Goal: Transaction & Acquisition: Purchase product/service

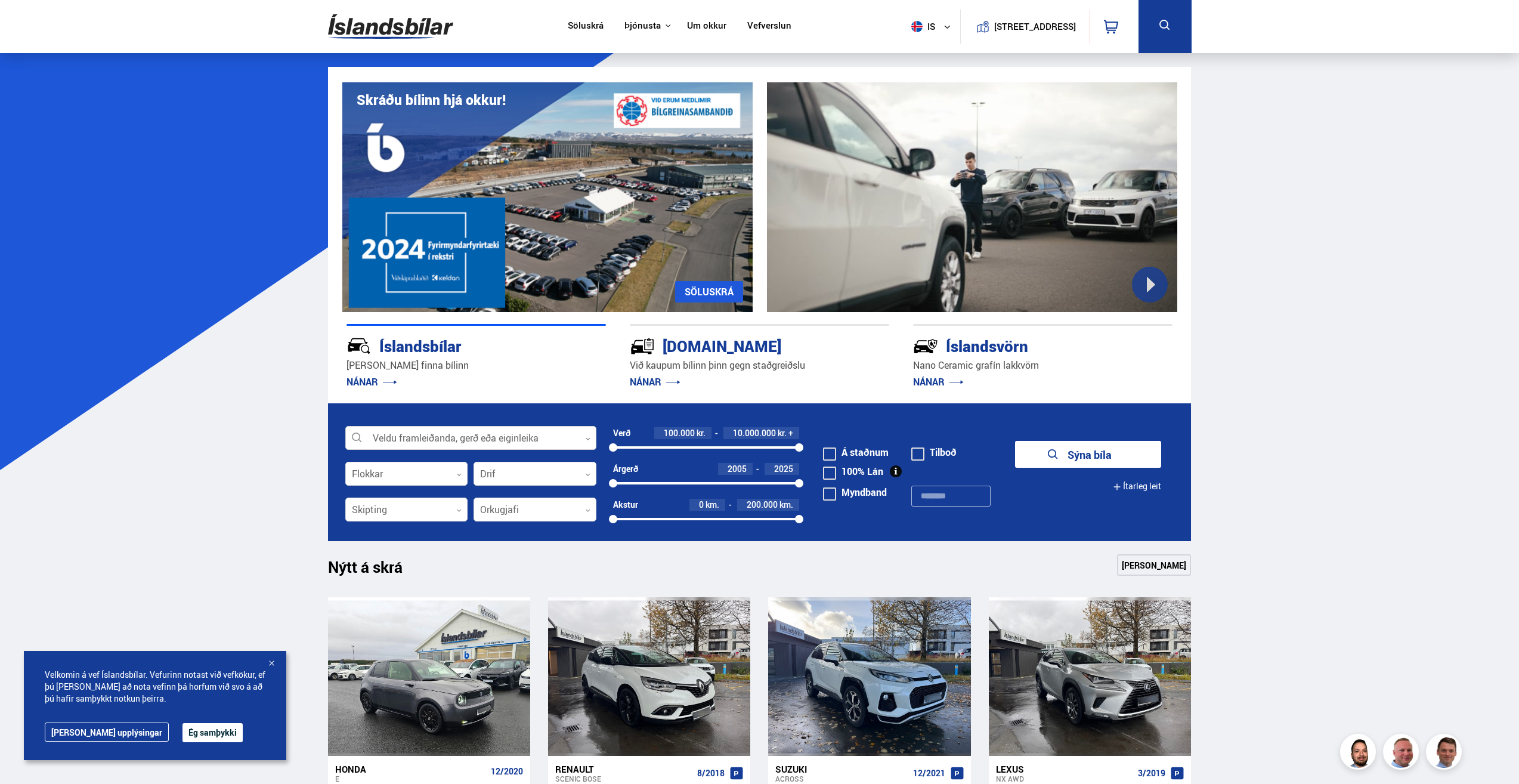
click at [448, 433] on div at bounding box center [471, 438] width 251 height 24
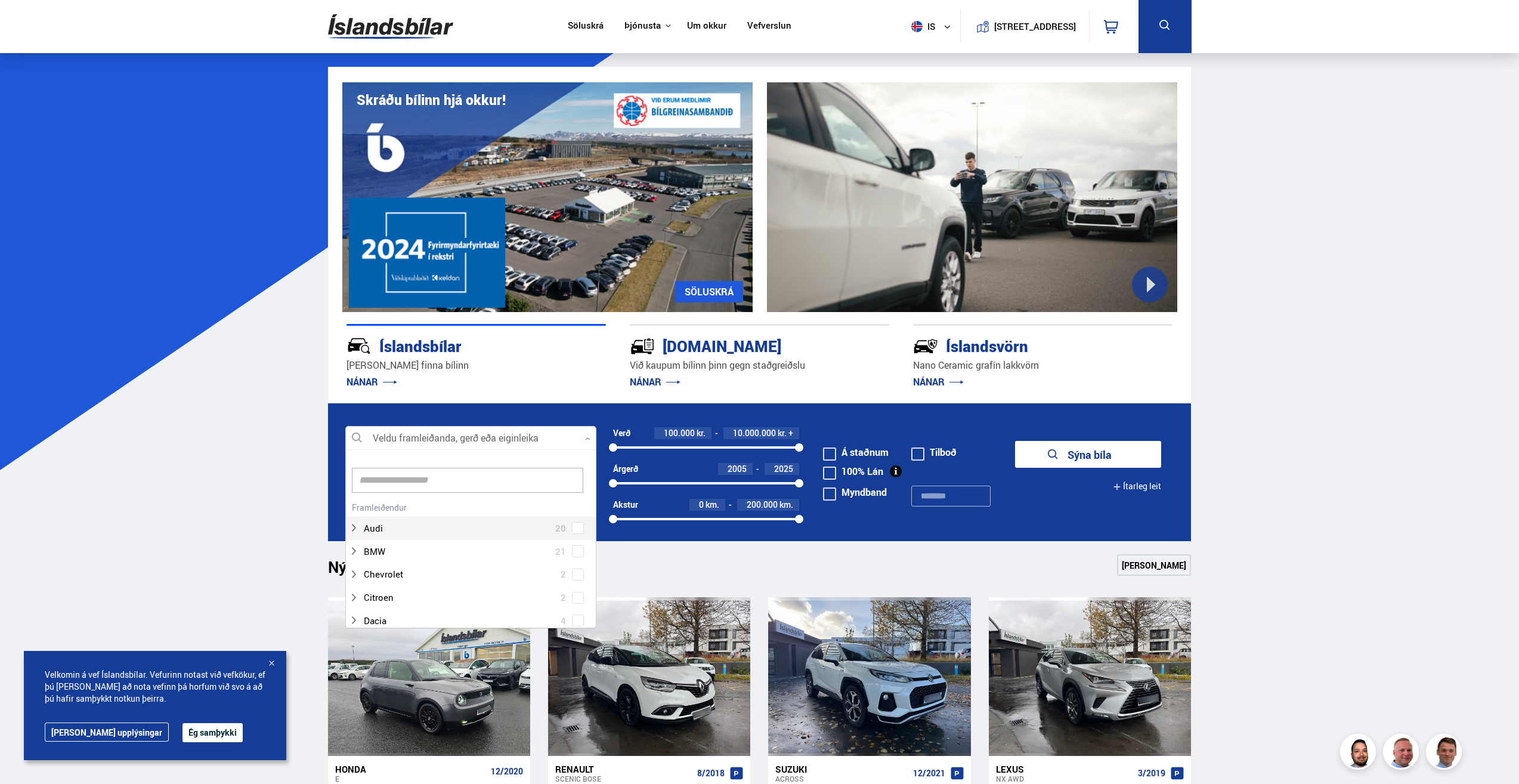
scroll to position [177, 248]
click at [400, 521] on div at bounding box center [459, 528] width 220 height 17
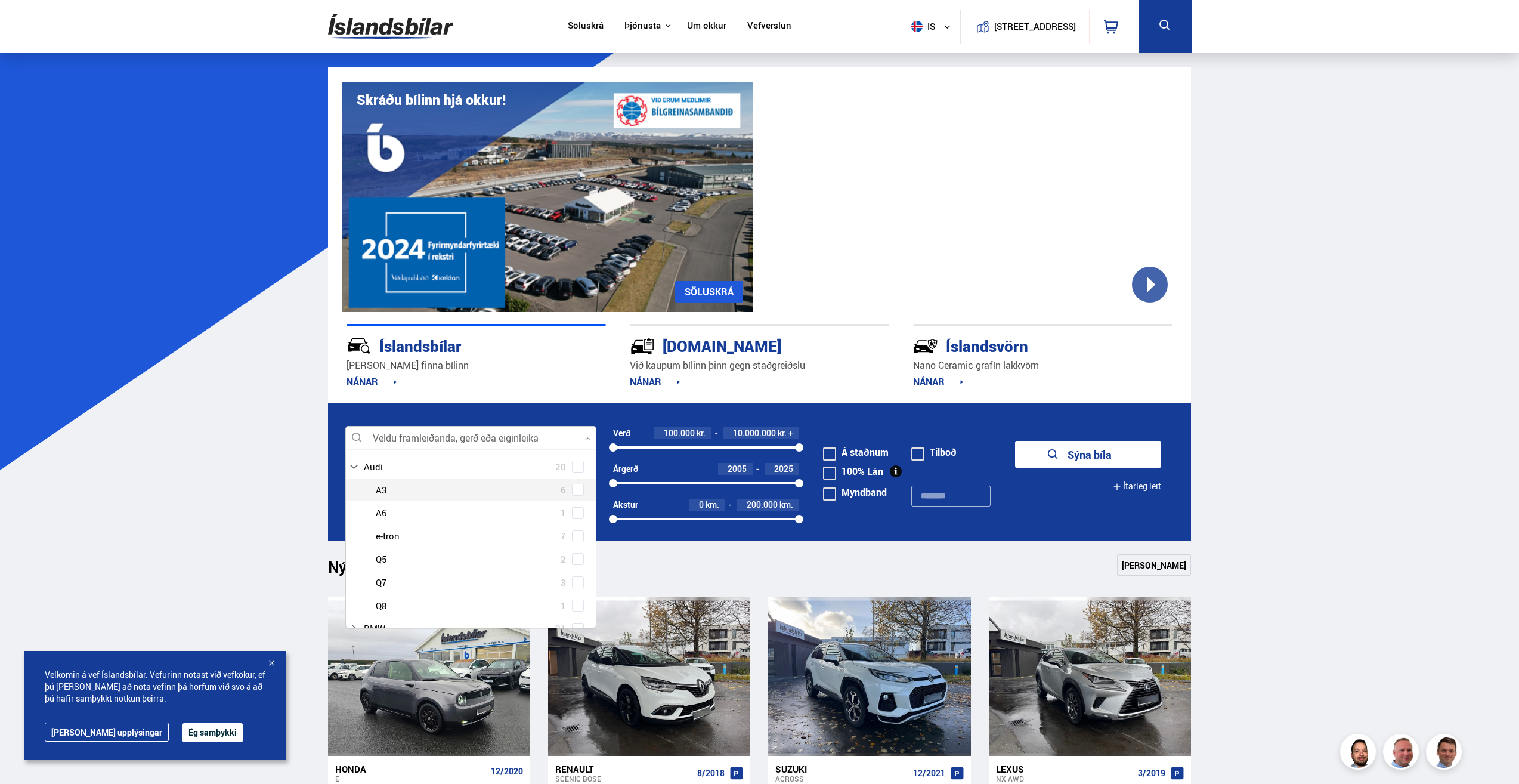
scroll to position [119, 0]
click at [394, 502] on div at bounding box center [482, 501] width 220 height 17
click at [576, 502] on span at bounding box center [578, 501] width 5 height 5
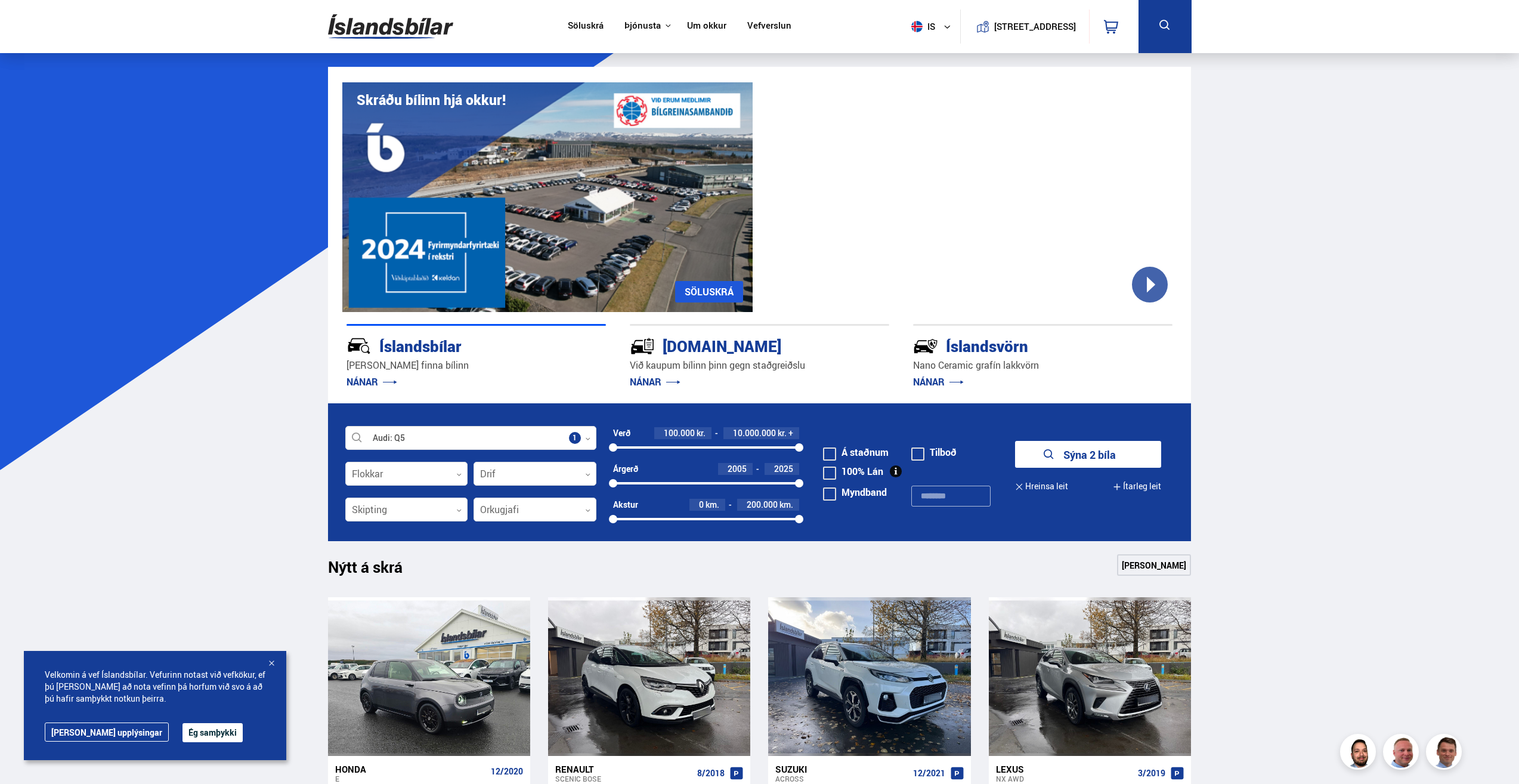
click at [1064, 464] on button "Sýna 2 bíla" at bounding box center [1088, 455] width 146 height 27
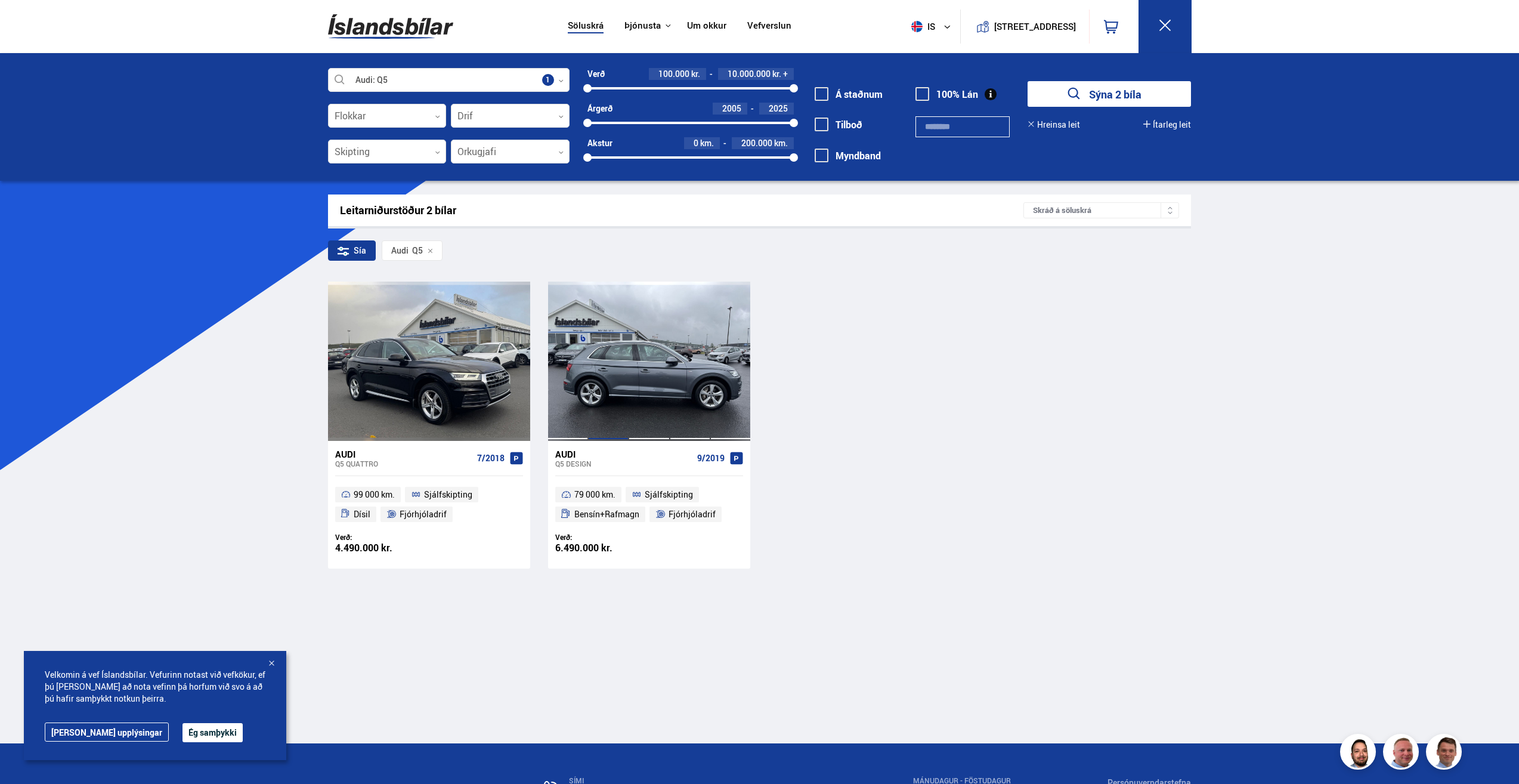
click at [622, 378] on div at bounding box center [608, 361] width 41 height 159
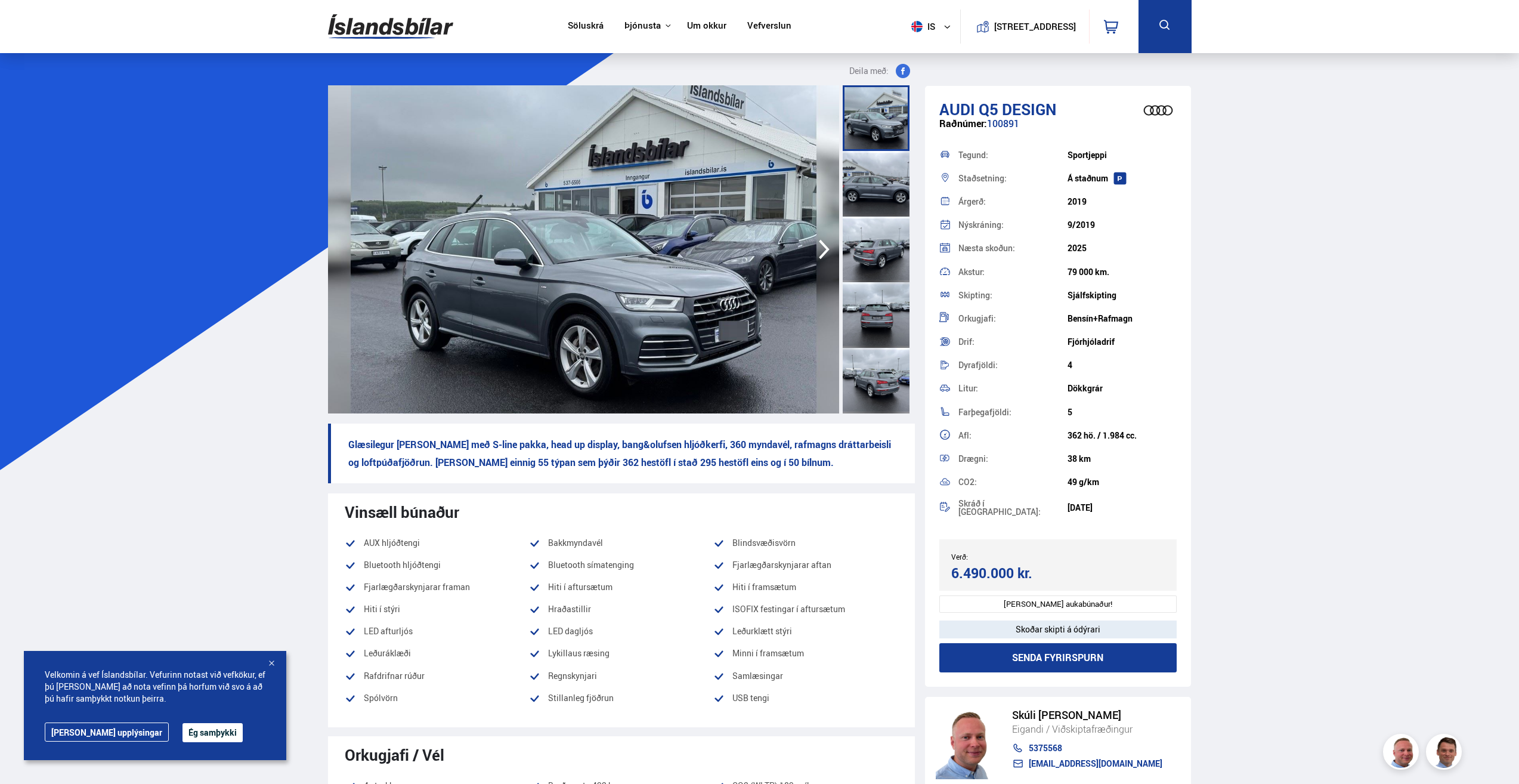
click at [622, 378] on img at bounding box center [583, 249] width 511 height 328
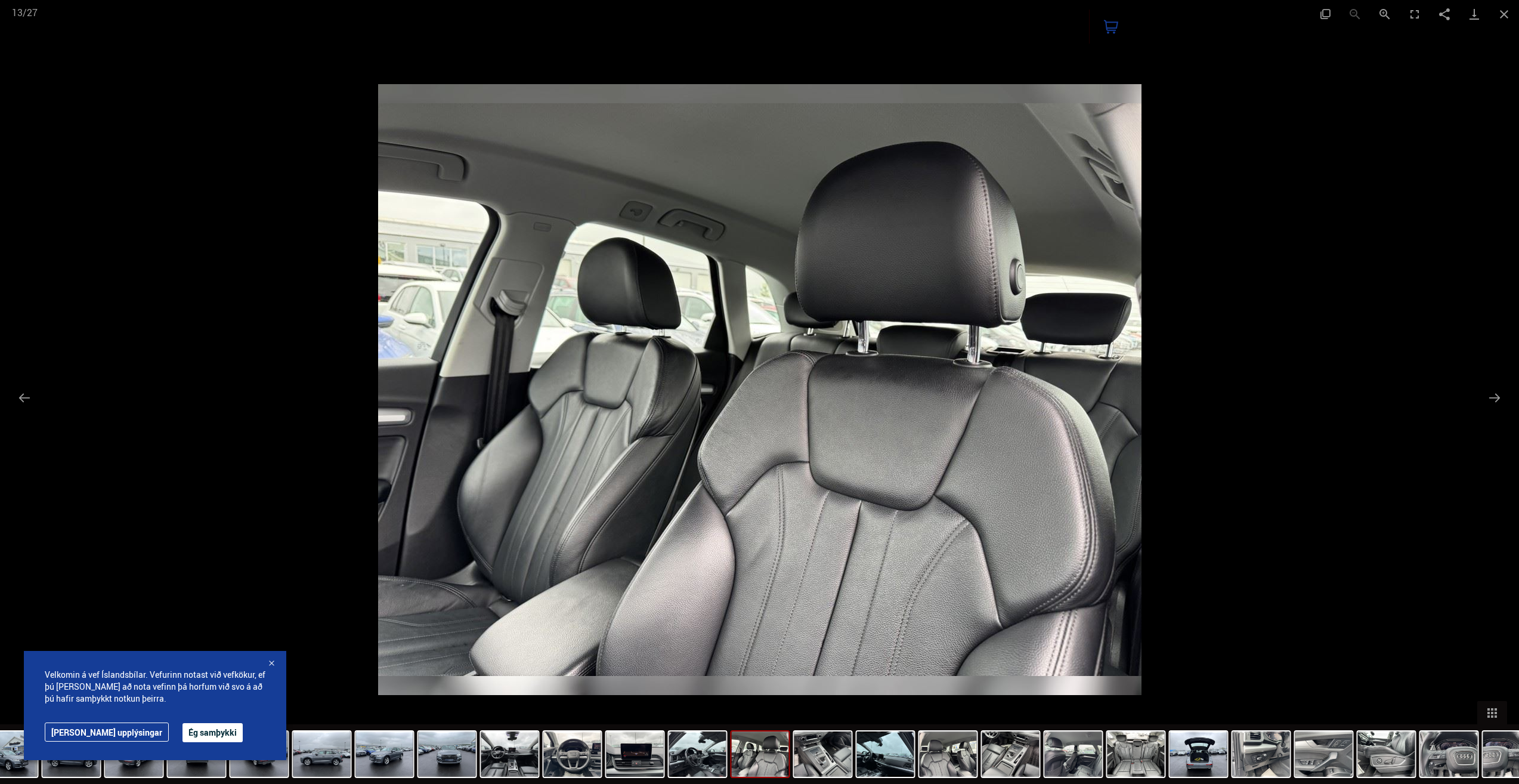
click at [1332, 253] on div at bounding box center [760, 392] width 1519 height 784
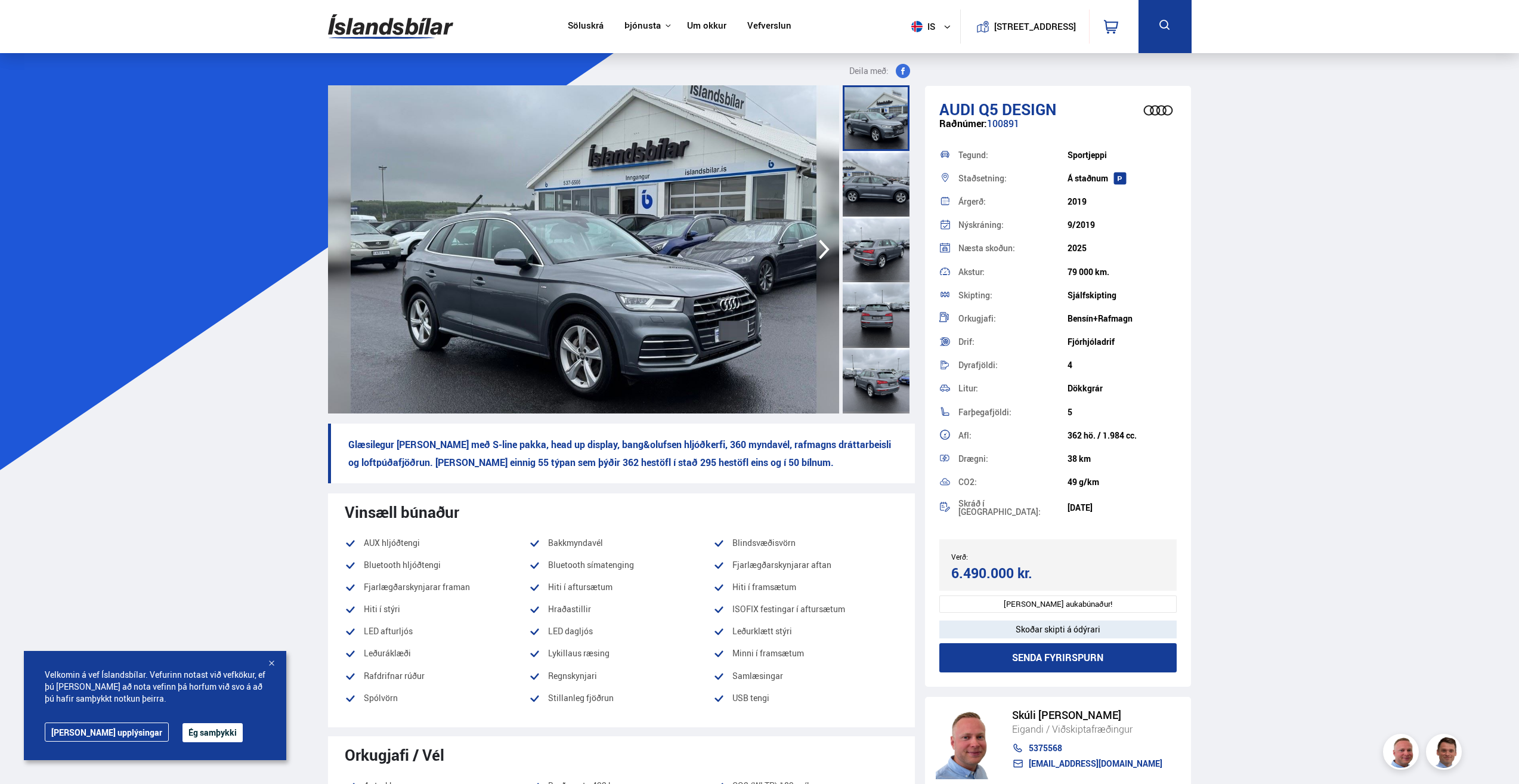
drag, startPoint x: 1103, startPoint y: 439, endPoint x: 1141, endPoint y: 433, distance: 38.5
click at [1141, 433] on div "362 hö. / 1.984 cc." at bounding box center [1122, 435] width 109 height 9
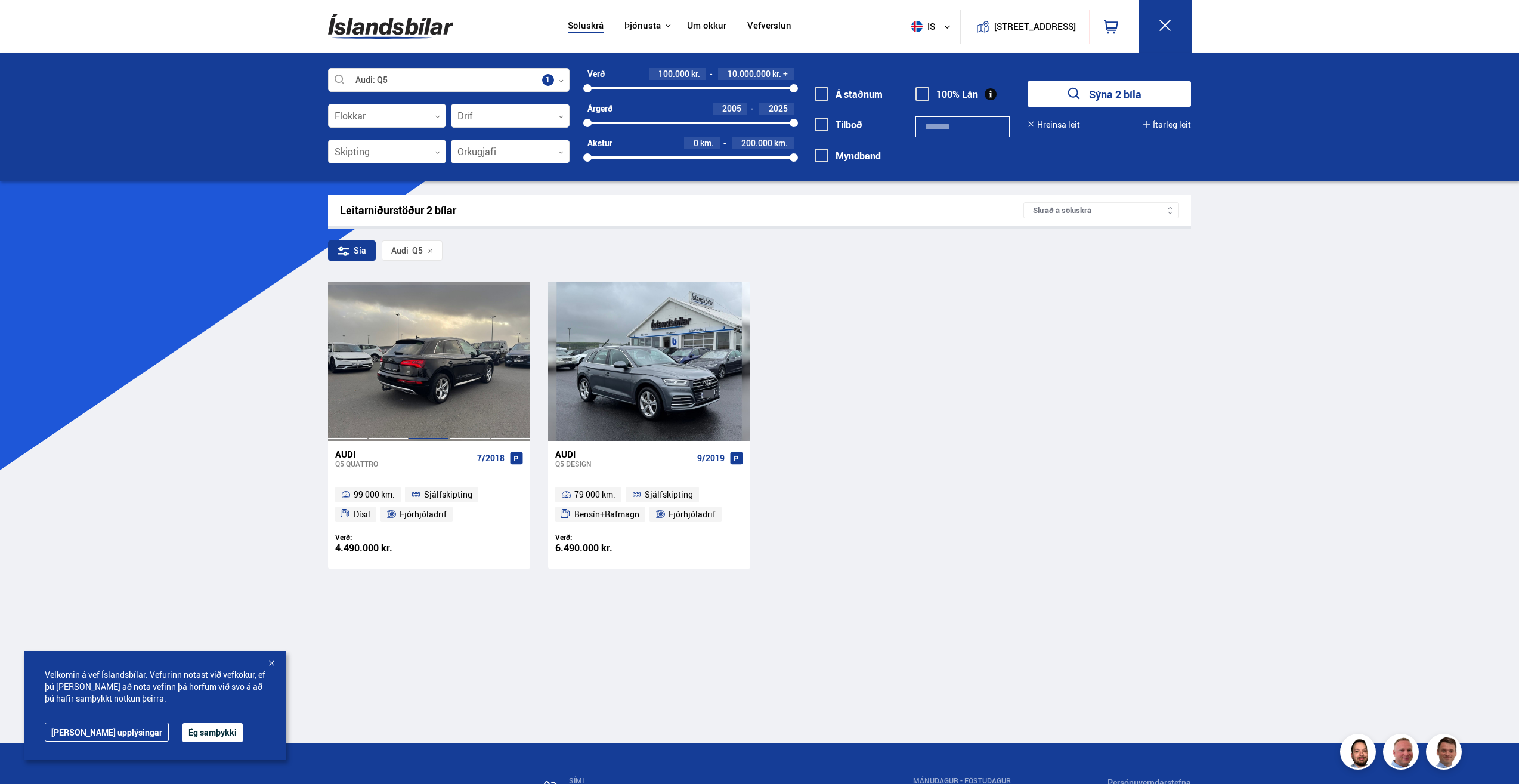
click at [438, 352] on div at bounding box center [429, 361] width 41 height 159
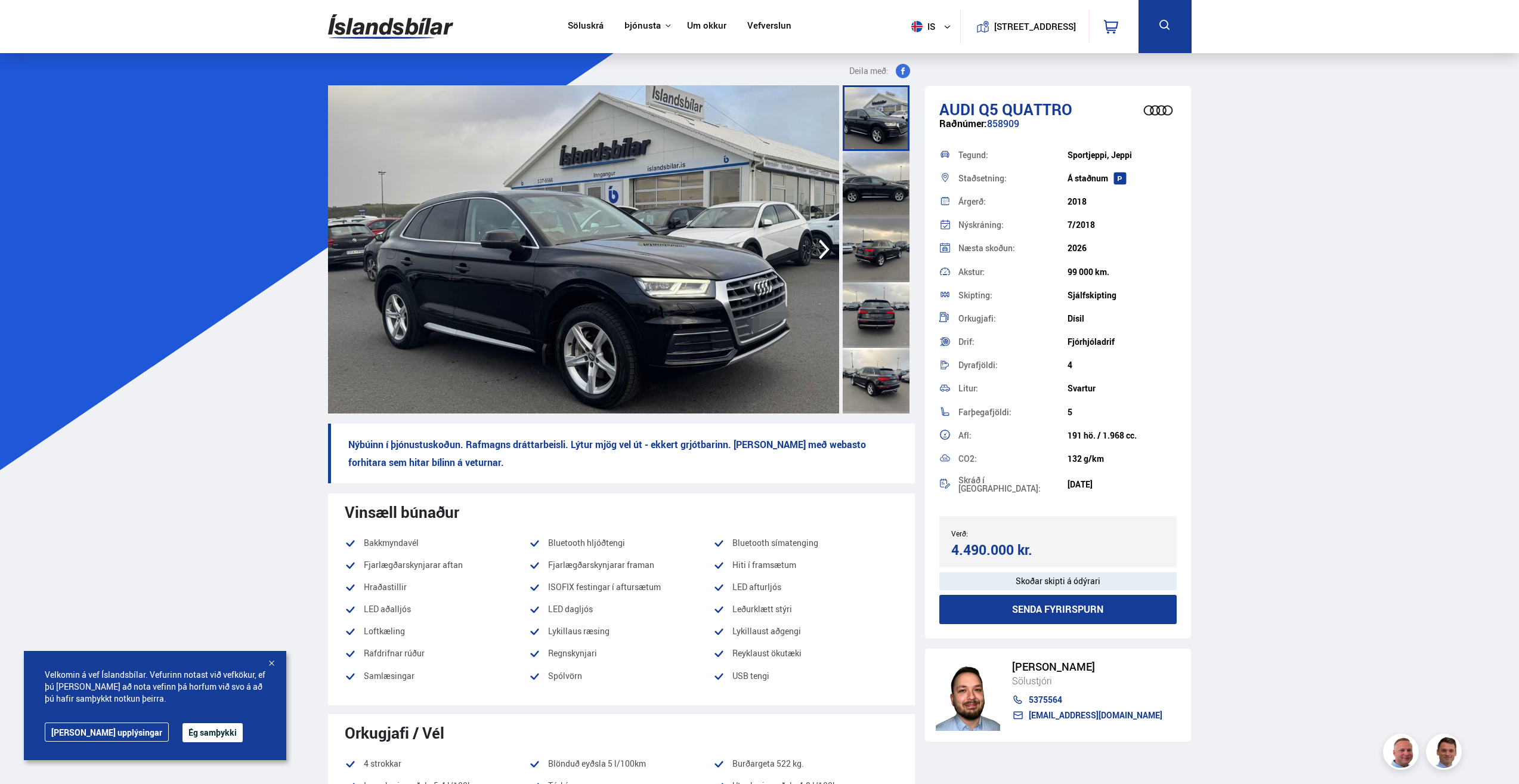
click at [435, 257] on img at bounding box center [583, 249] width 511 height 328
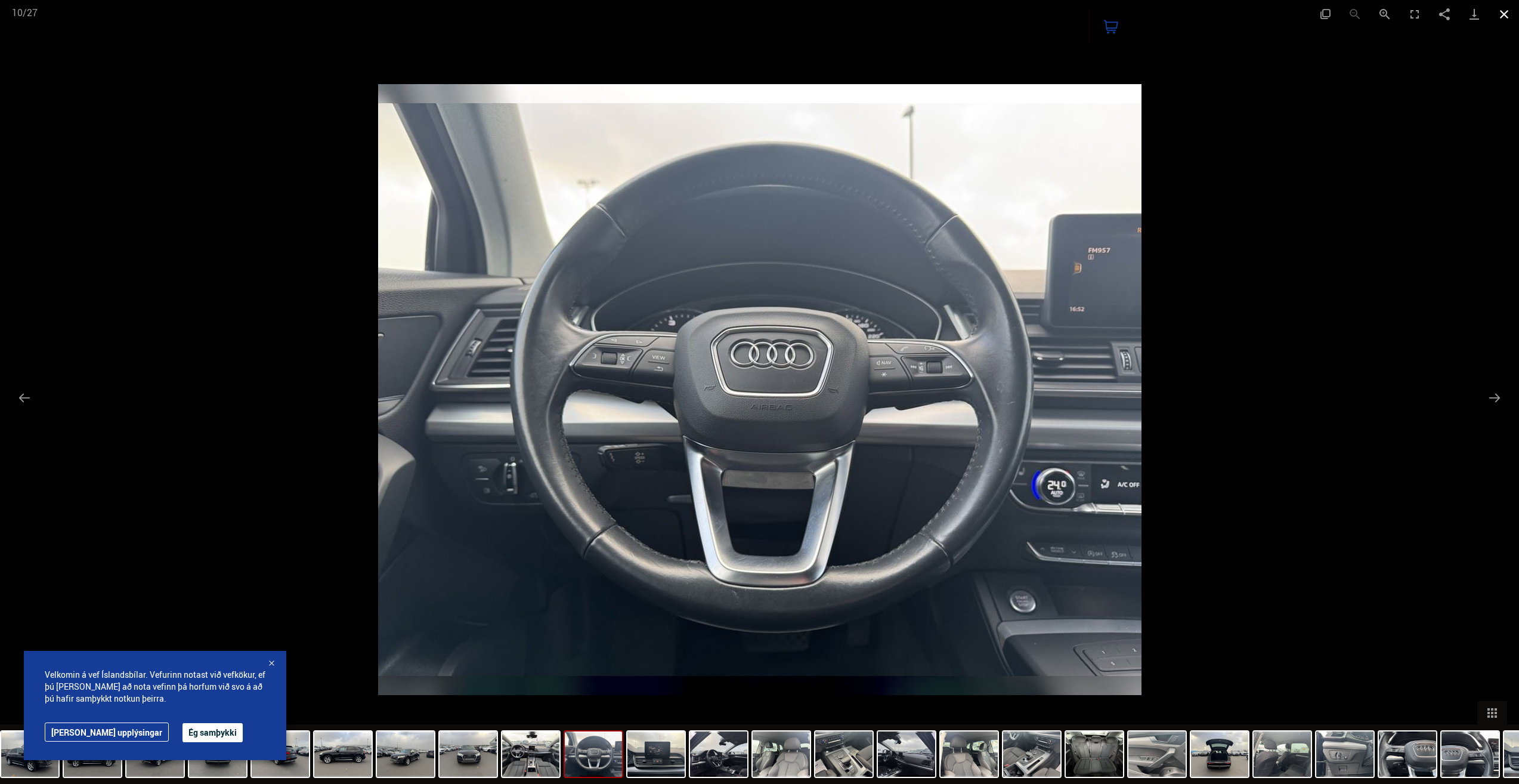
click at [1501, 14] on button "Close gallery" at bounding box center [1504, 14] width 30 height 28
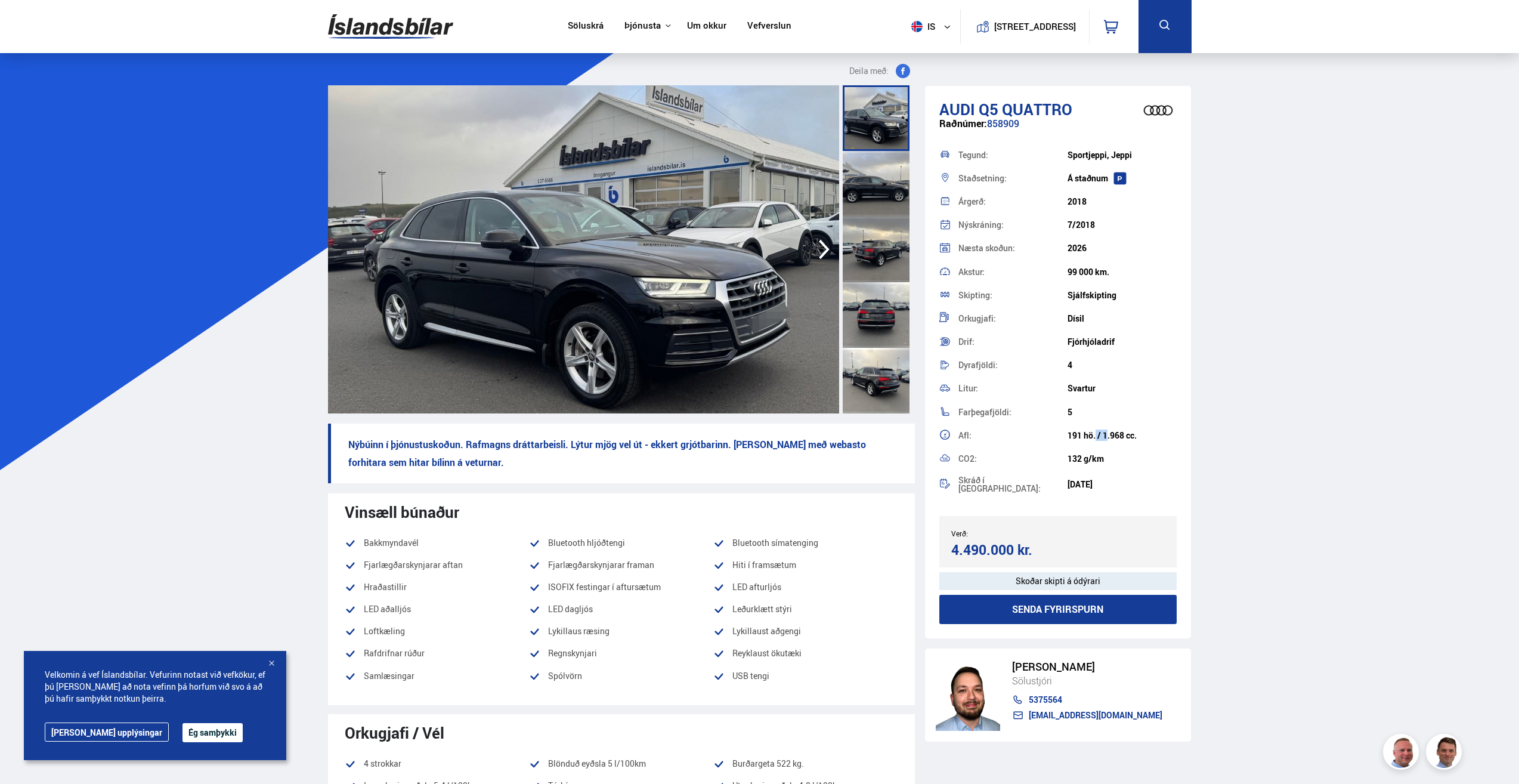
drag, startPoint x: 1079, startPoint y: 440, endPoint x: 1092, endPoint y: 436, distance: 13.6
click at [1092, 436] on div "191 hö. / 1.968 cc." at bounding box center [1122, 435] width 109 height 9
click at [1059, 433] on div "Afl:" at bounding box center [1013, 436] width 109 height 8
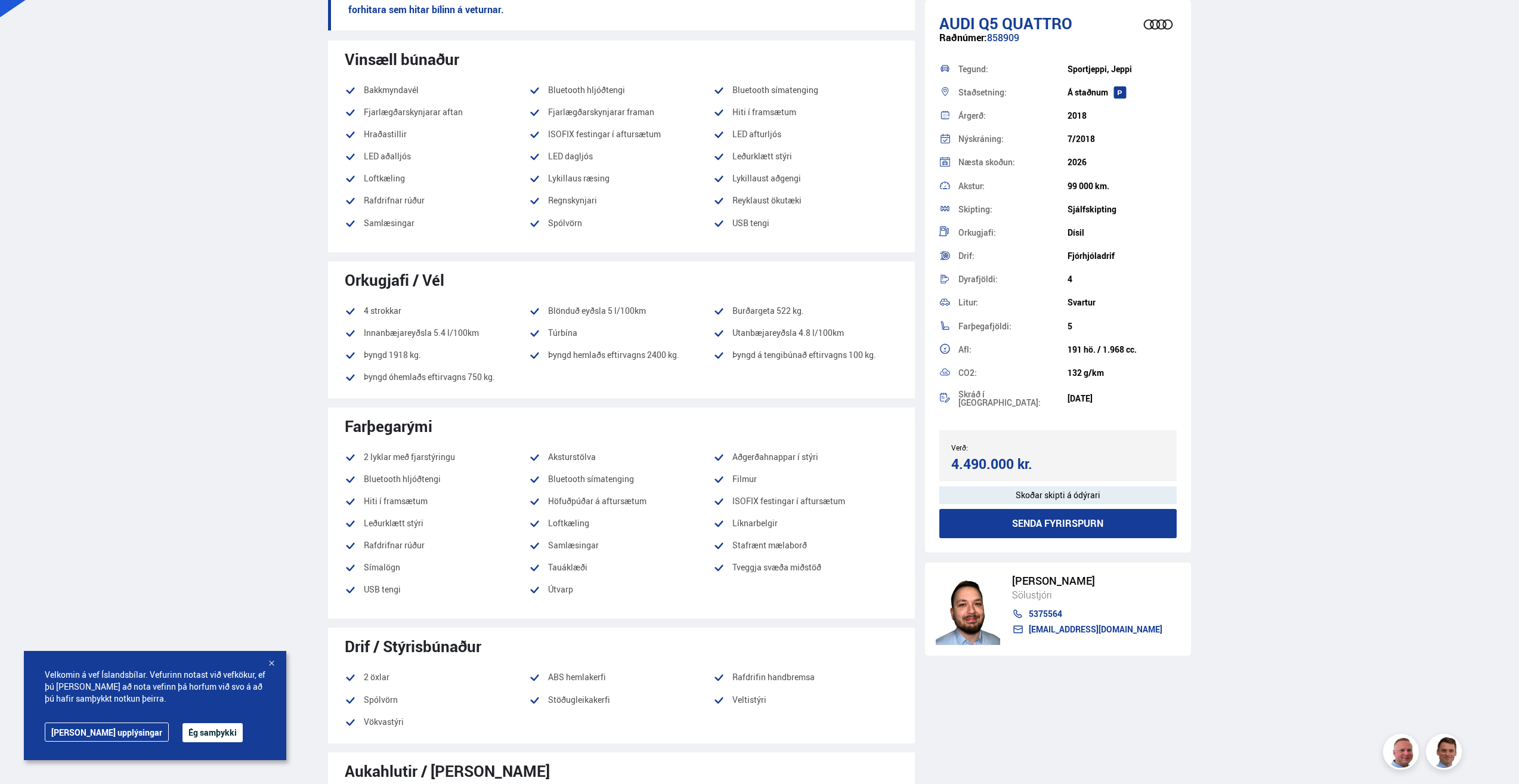
scroll to position [477, 0]
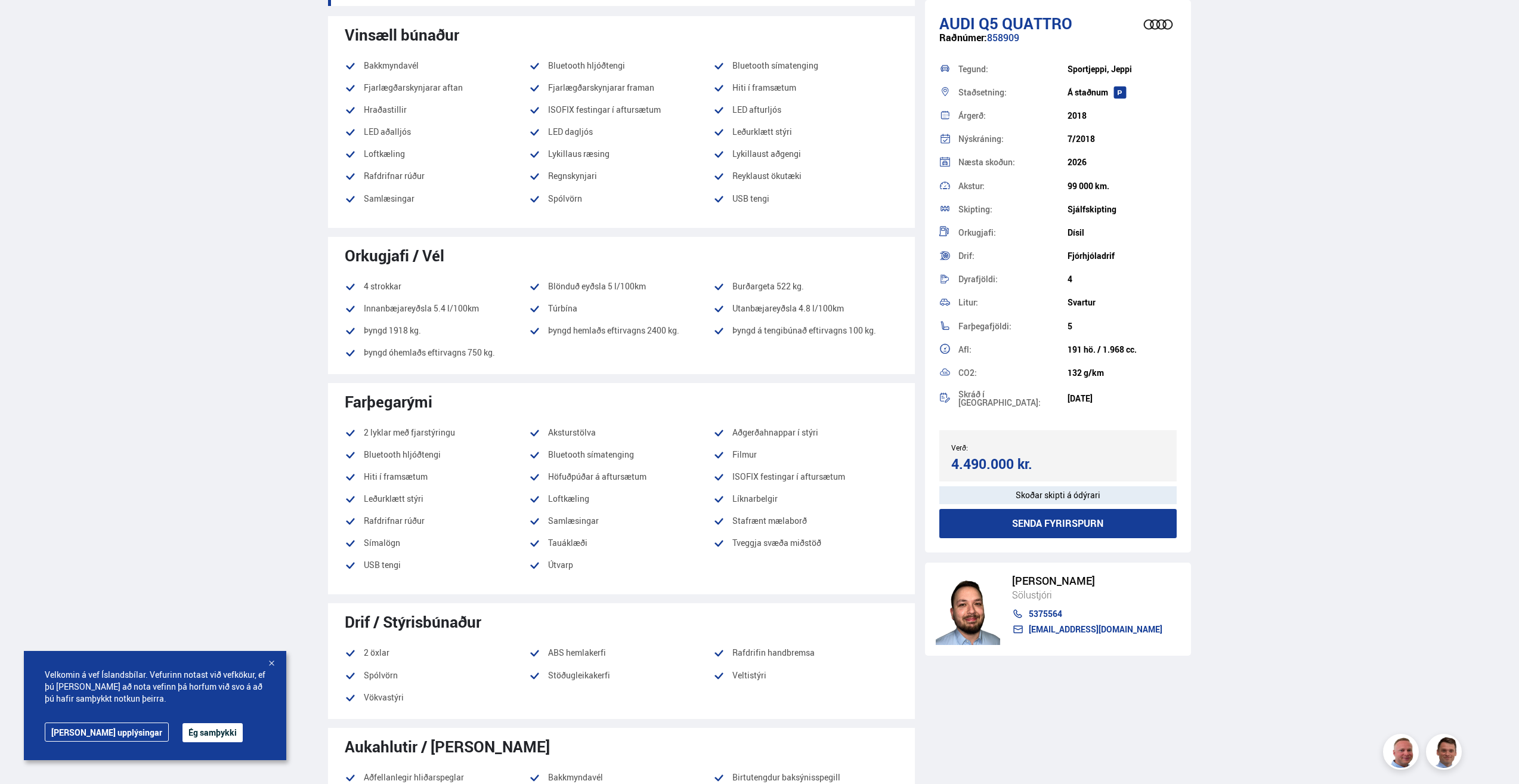
drag, startPoint x: 649, startPoint y: 328, endPoint x: 672, endPoint y: 326, distance: 23.1
click at [672, 326] on li "Þyngd hemlaðs eftirvagns 2400 kg." at bounding box center [621, 330] width 184 height 14
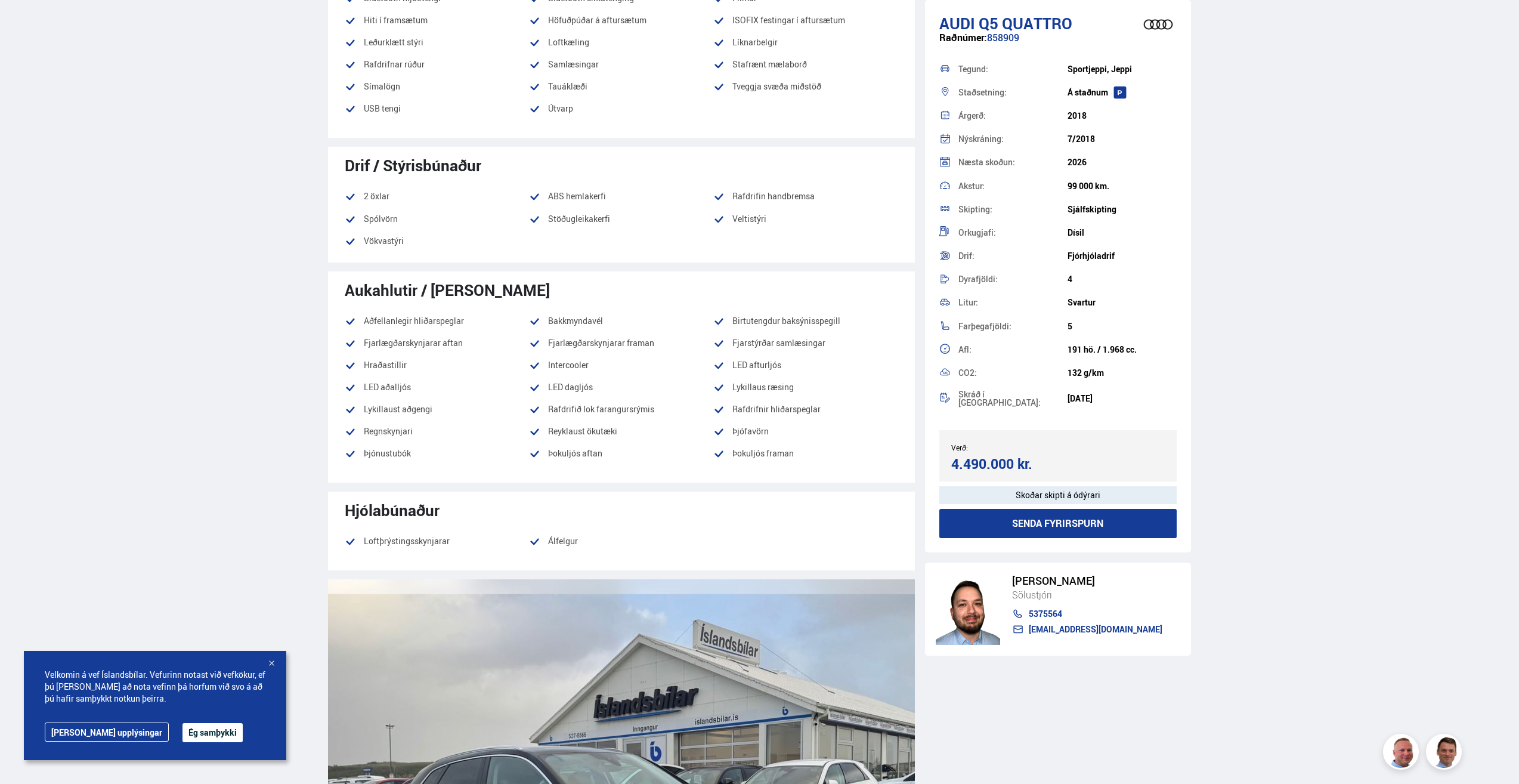
scroll to position [955, 0]
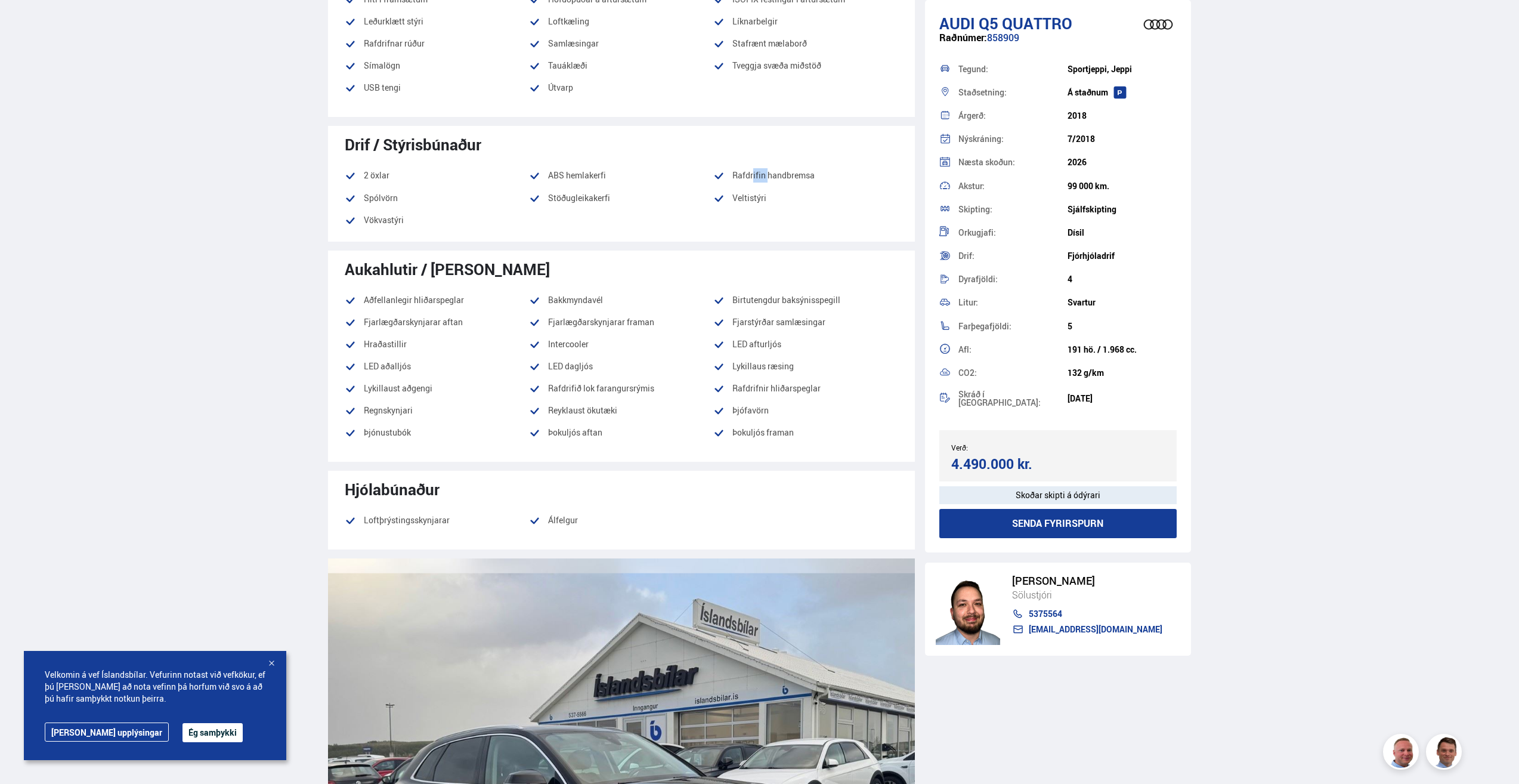
drag, startPoint x: 739, startPoint y: 176, endPoint x: 756, endPoint y: 166, distance: 19.7
click at [756, 166] on div "Drif / Stýrisbúnaður 2 öxlar ABS hemlakerfi Rafdrifin handbremsa [GEOGRAPHIC_DA…" at bounding box center [621, 183] width 587 height 115
drag, startPoint x: 756, startPoint y: 166, endPoint x: 720, endPoint y: 180, distance: 38.6
click at [720, 180] on icon at bounding box center [718, 176] width 11 height 11
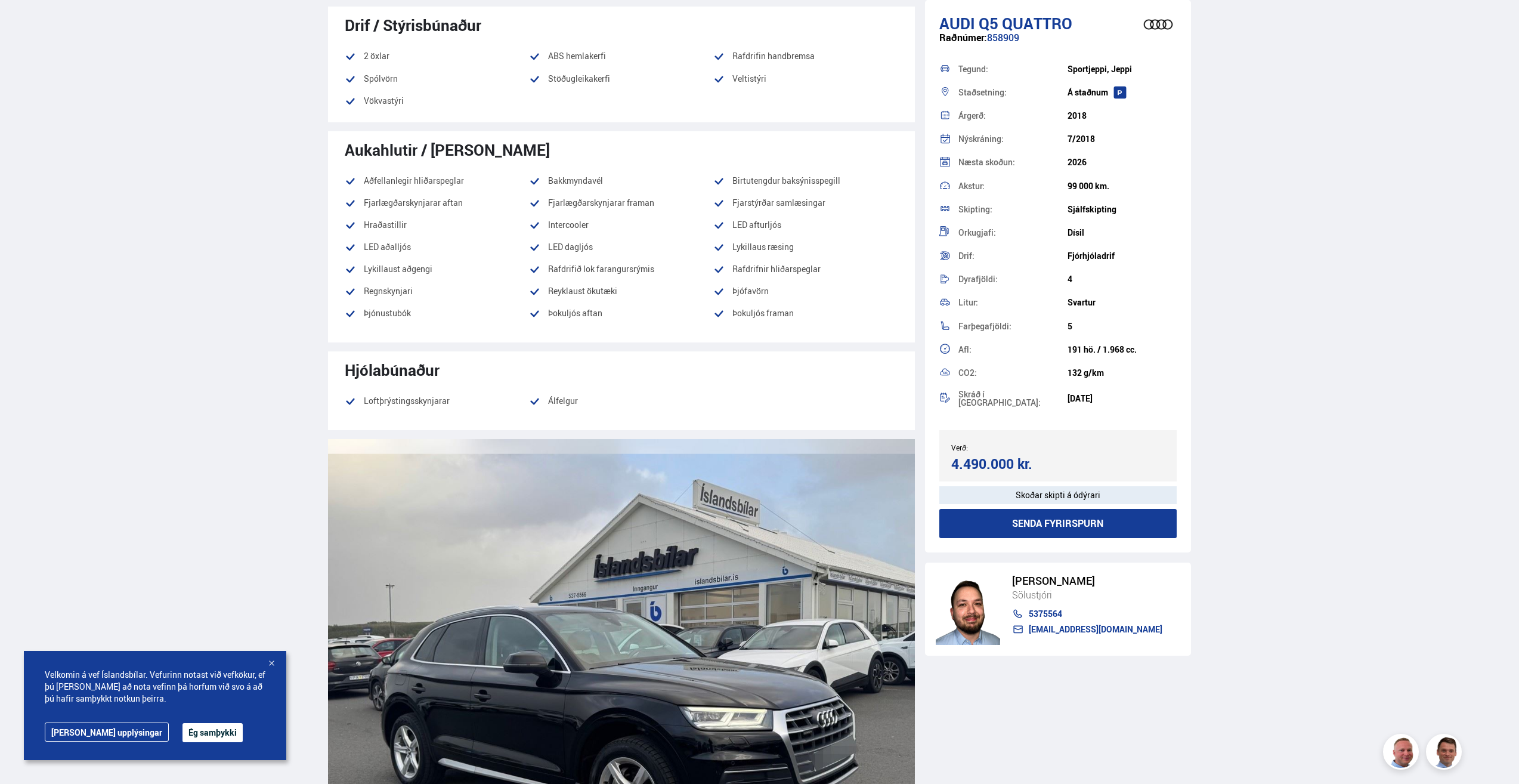
scroll to position [1134, 0]
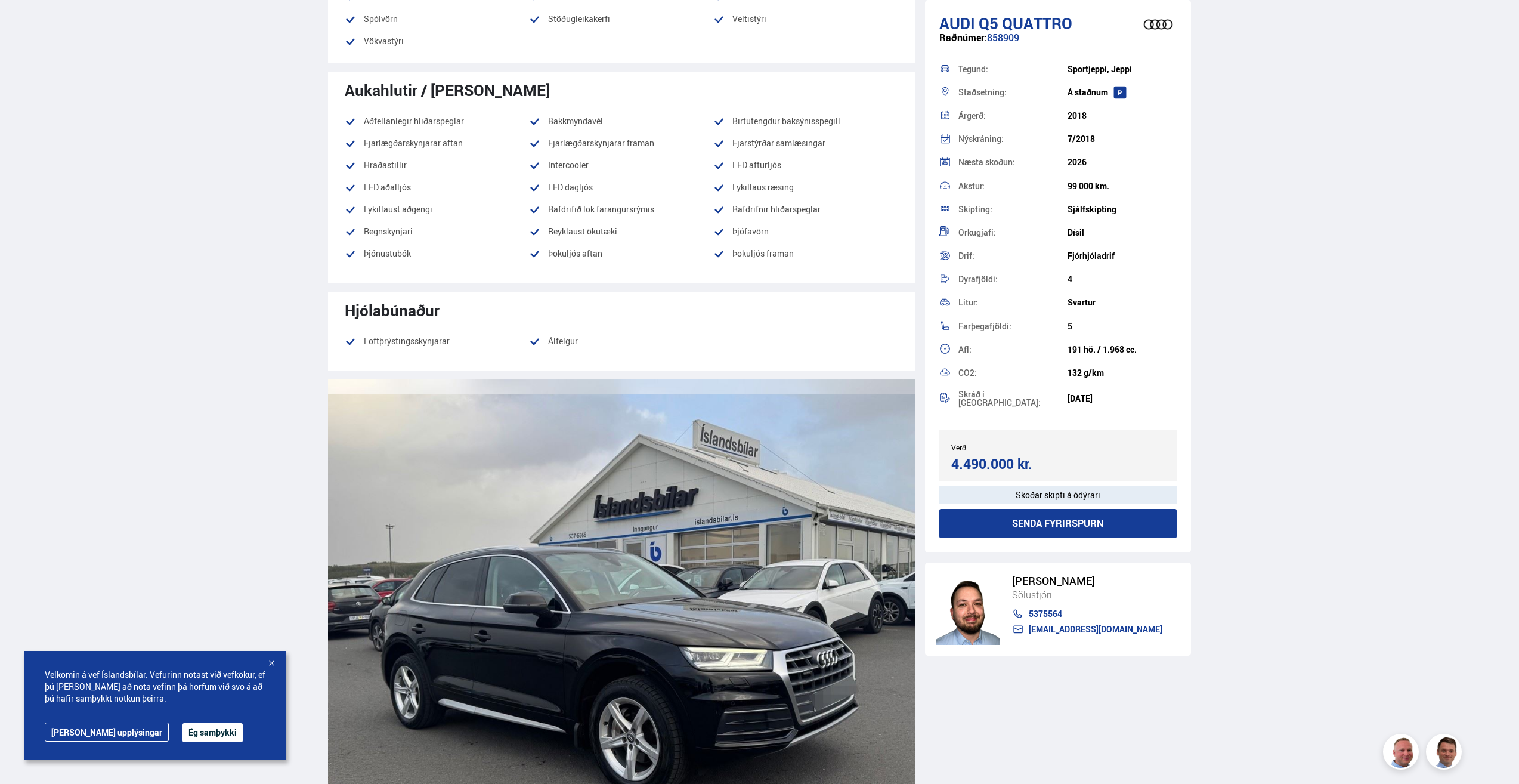
click at [404, 233] on li "Regnskynjari" at bounding box center [437, 231] width 184 height 14
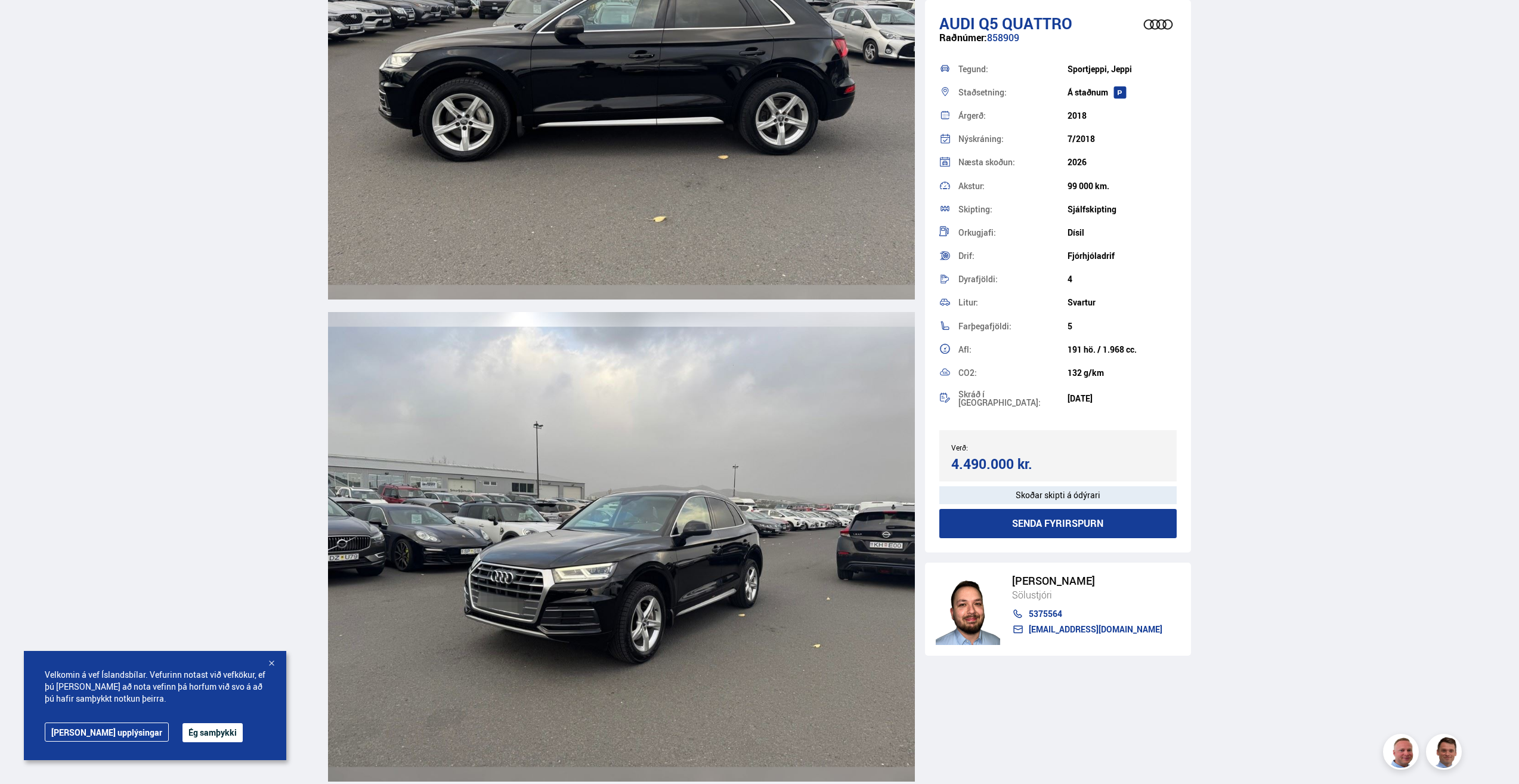
scroll to position [4295, 0]
